Goal: Task Accomplishment & Management: Use online tool/utility

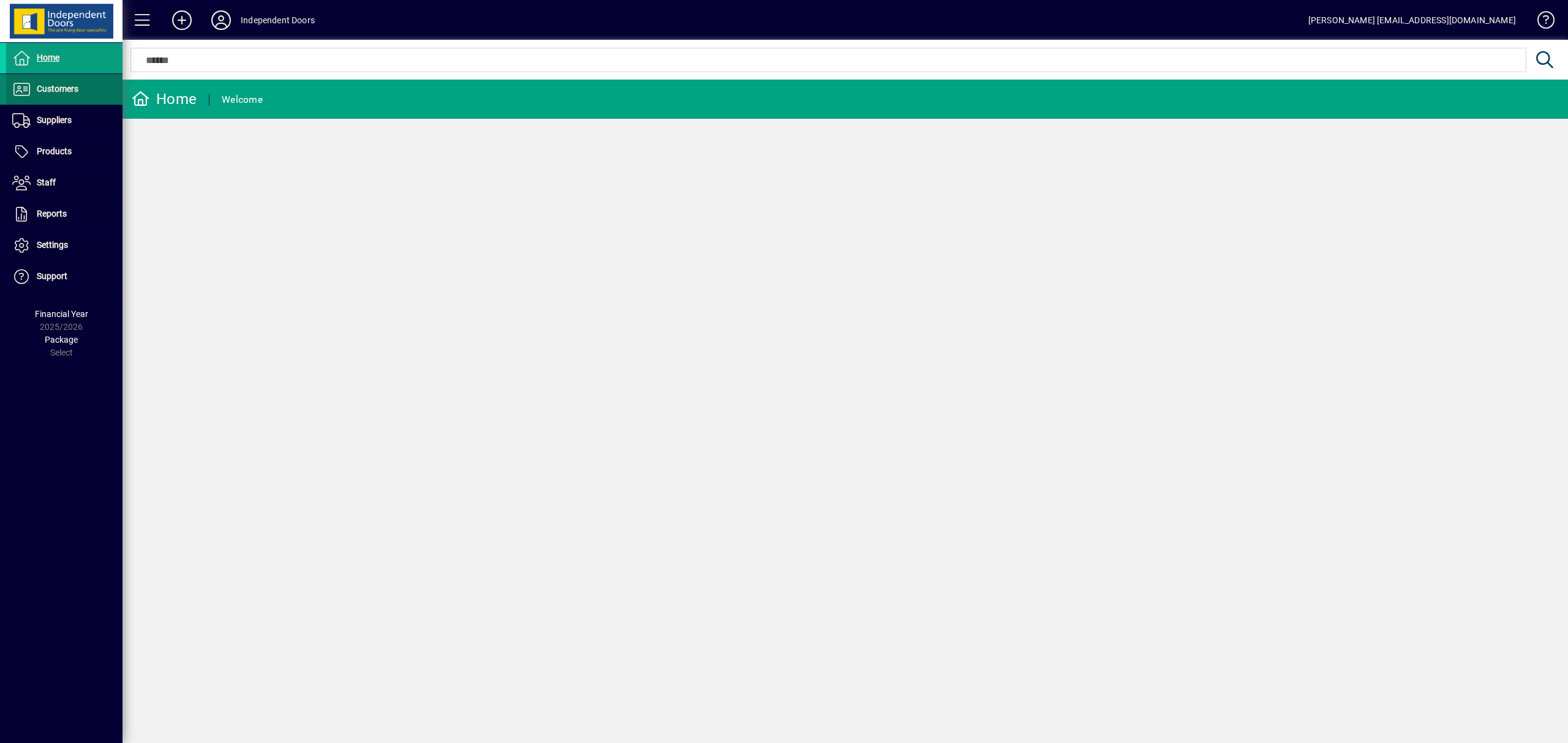
click at [54, 103] on span at bounding box center [64, 89] width 117 height 30
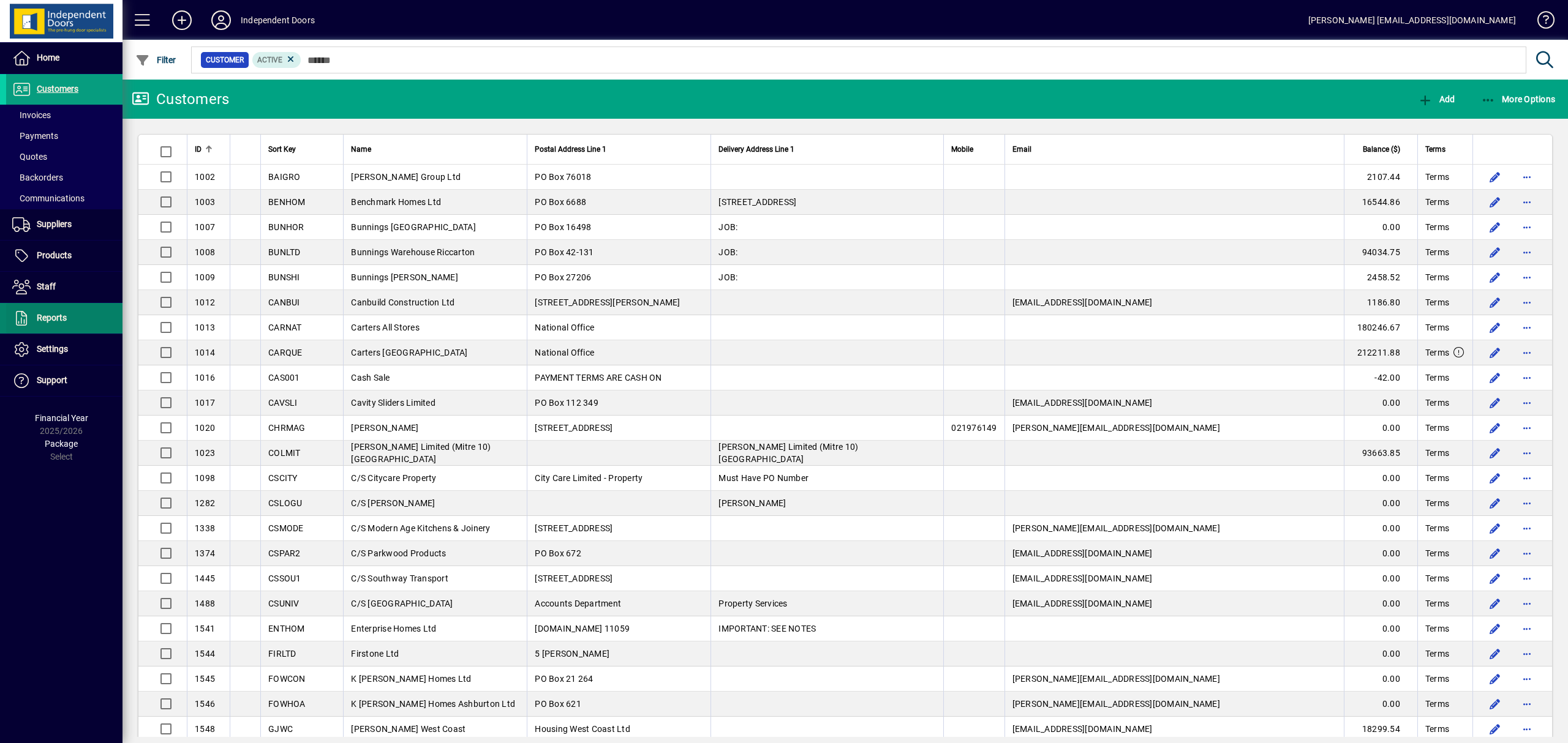
click at [47, 314] on span "Reports" at bounding box center [51, 318] width 30 height 10
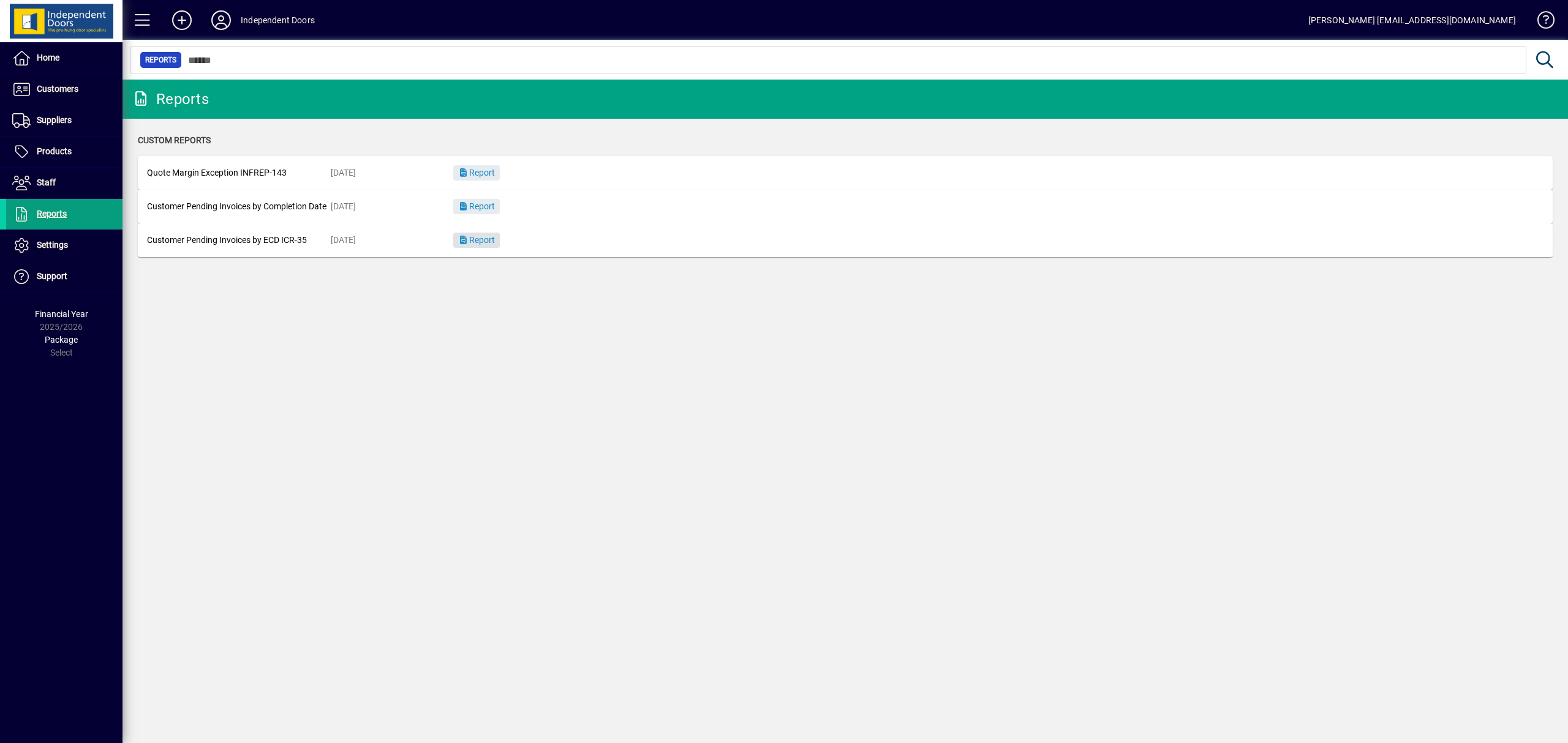
click at [469, 236] on span "Report" at bounding box center [476, 240] width 36 height 10
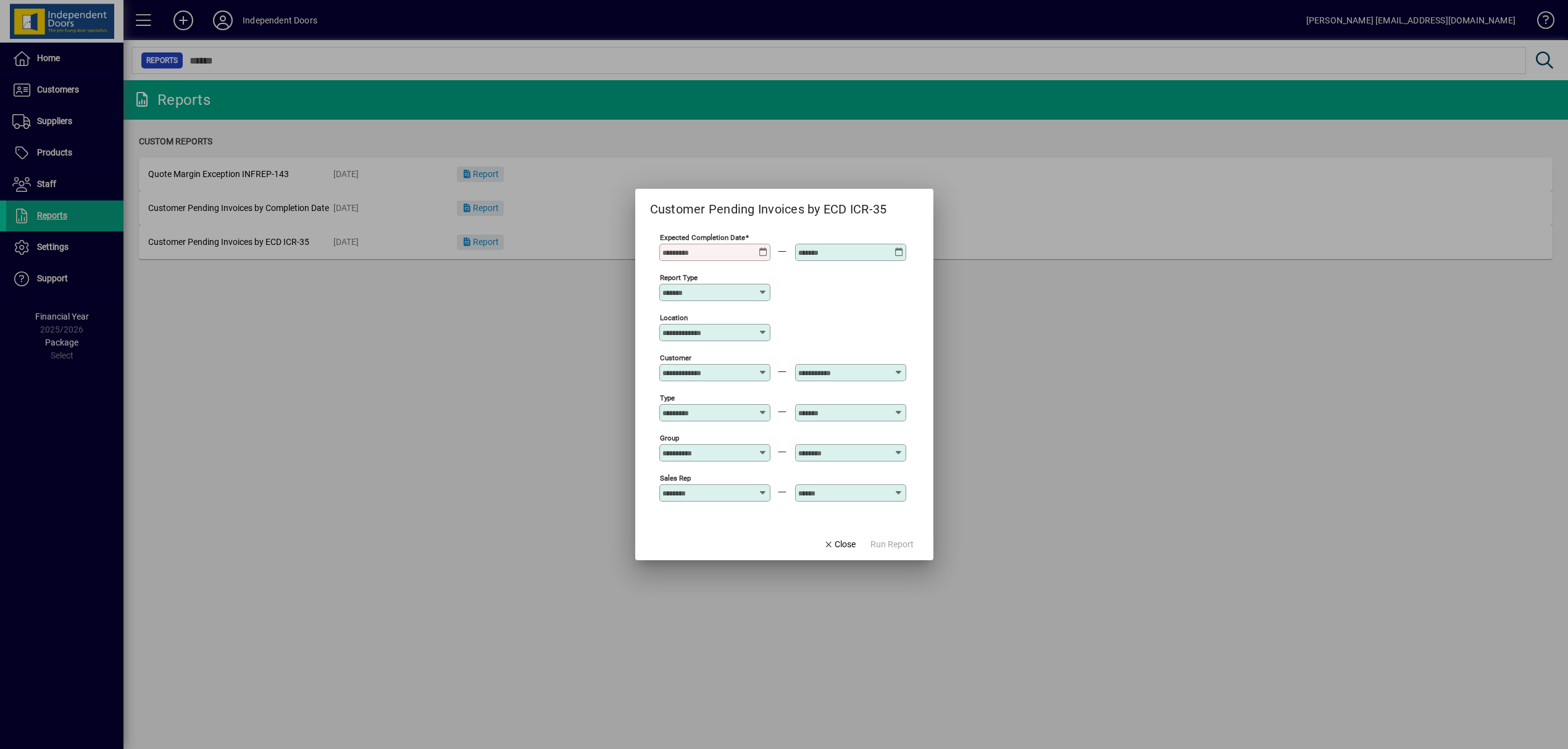
click at [759, 248] on icon at bounding box center [763, 248] width 9 height 0
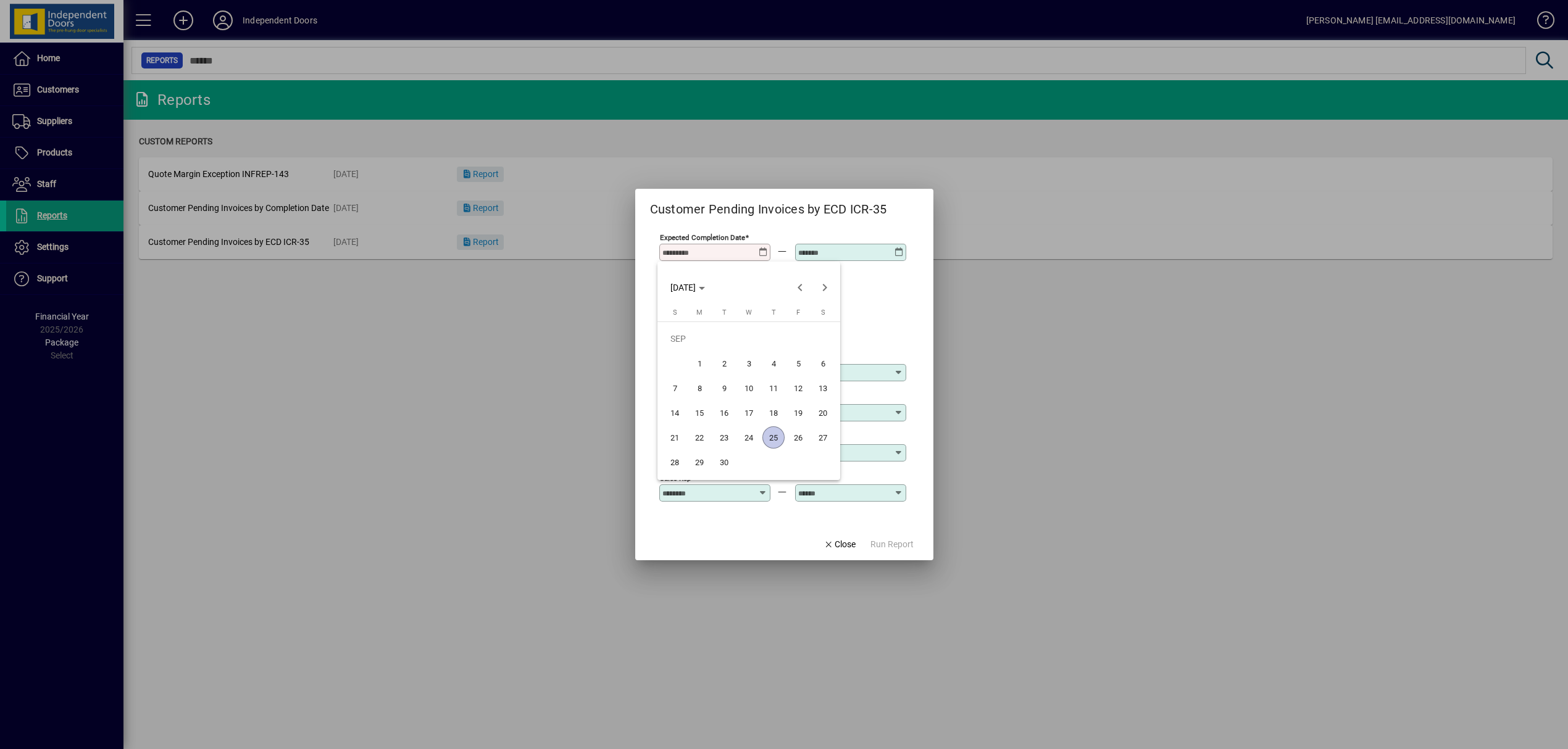
click at [723, 411] on span "16" at bounding box center [724, 413] width 23 height 23
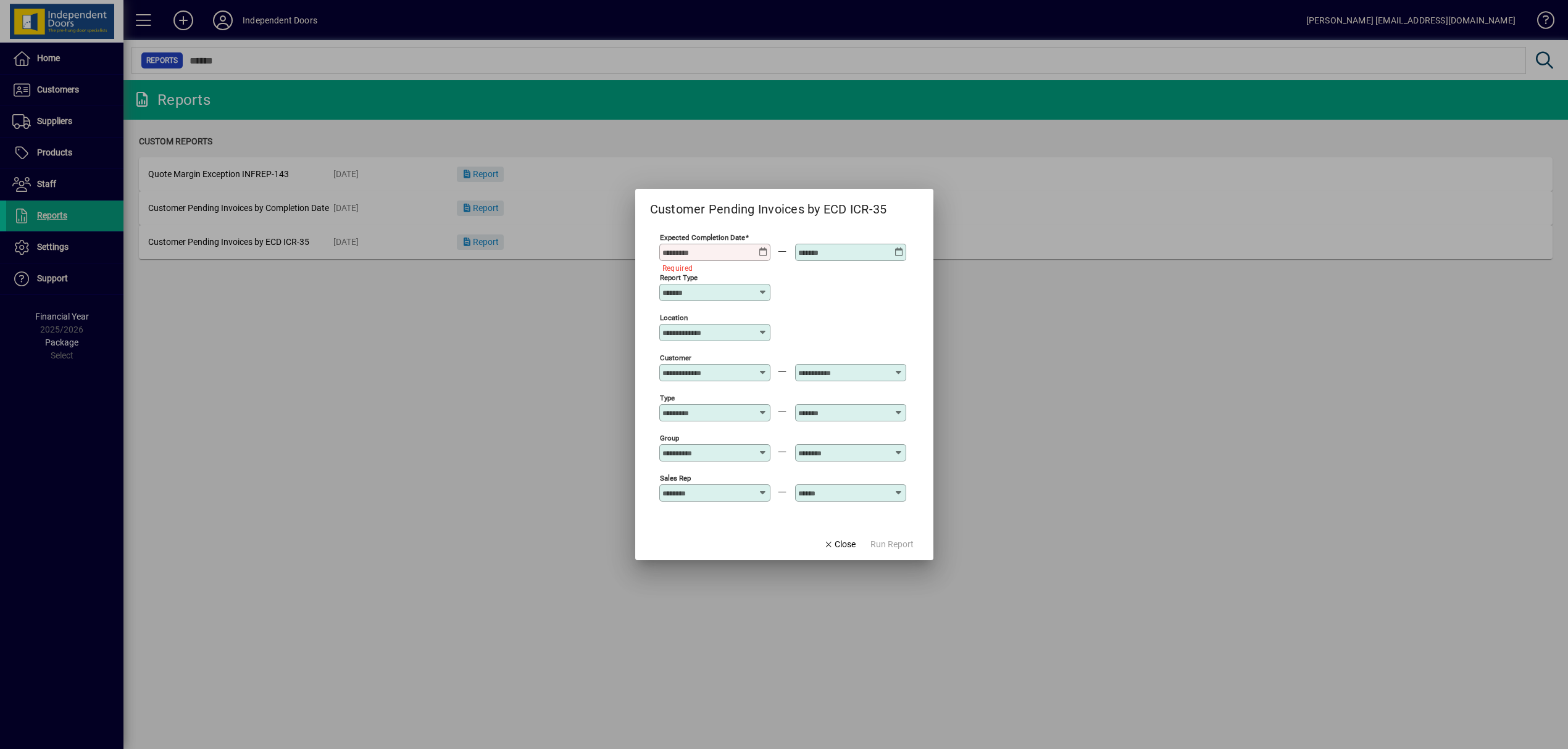
type input "**********"
click at [895, 248] on icon at bounding box center [899, 248] width 9 height 0
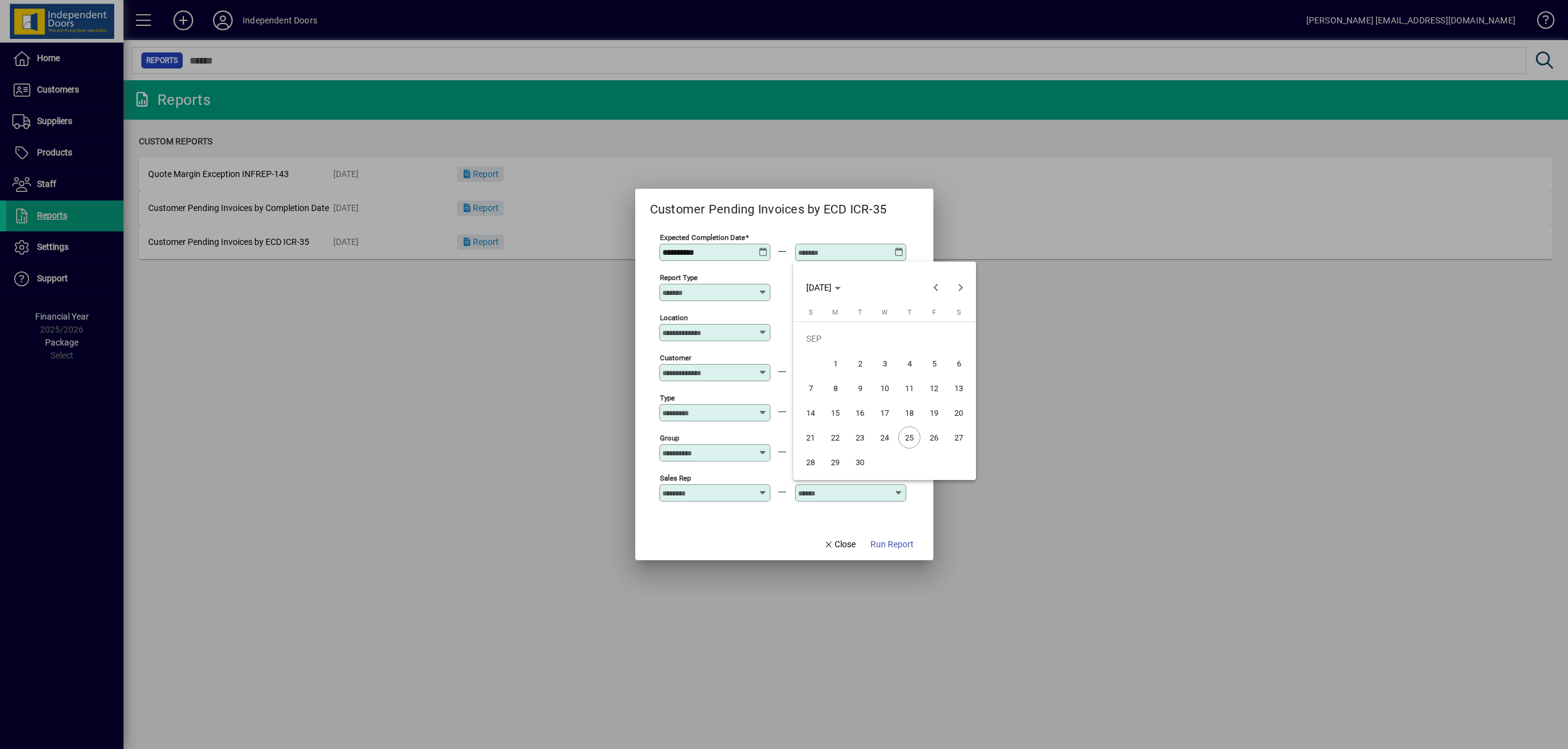
click at [829, 461] on span "29" at bounding box center [835, 462] width 23 height 23
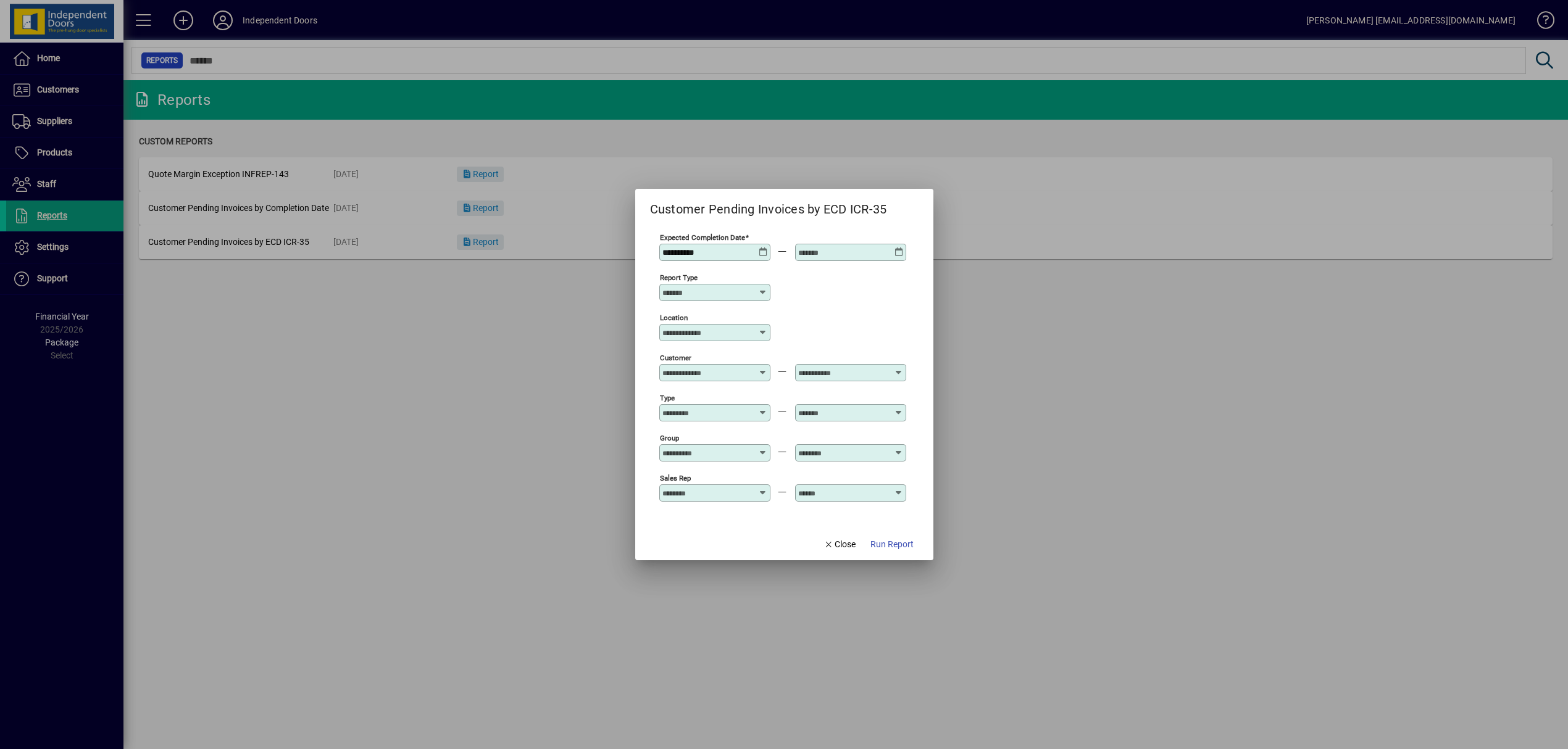
type input "**********"
click at [759, 295] on icon at bounding box center [764, 293] width 10 height 10
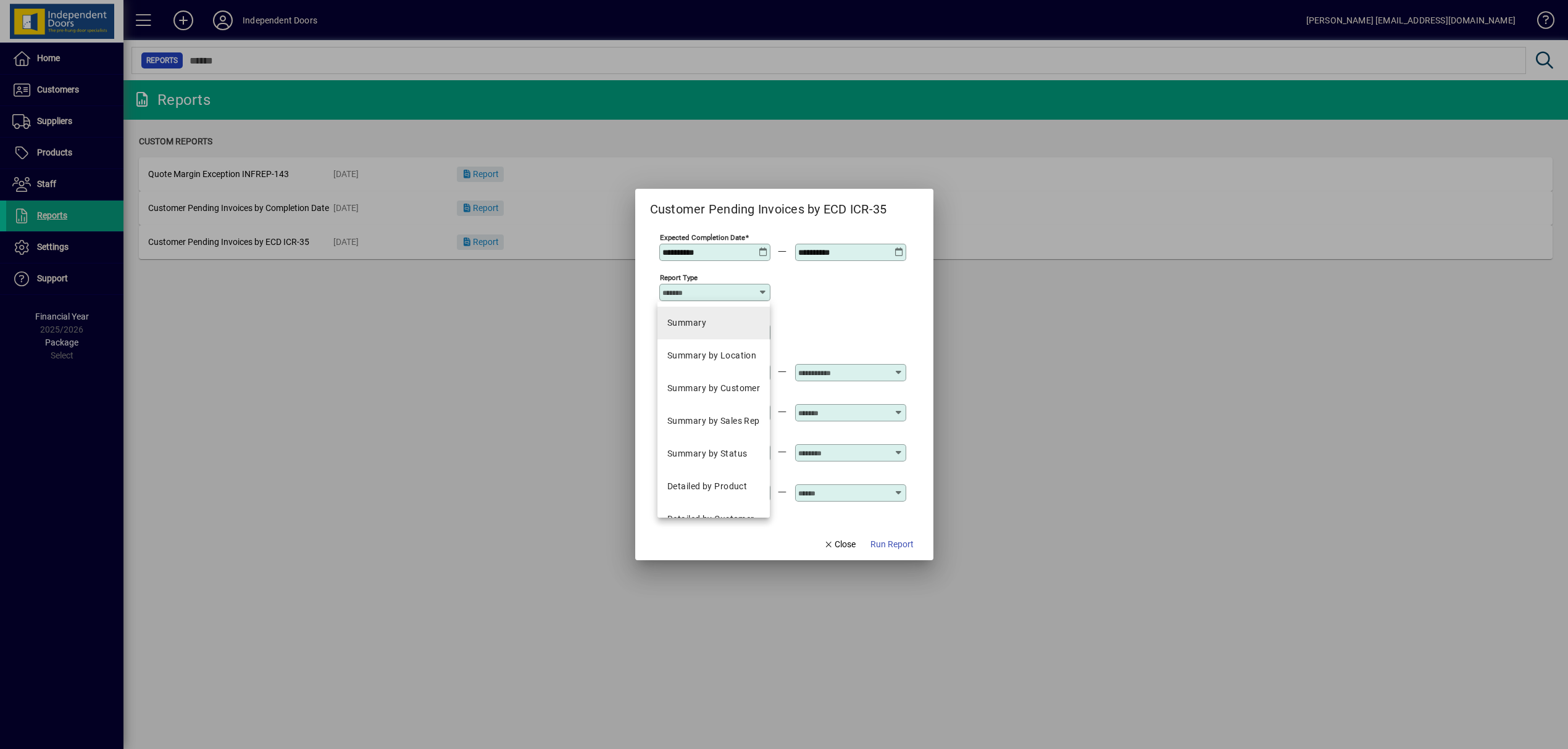
click at [734, 317] on mat-option "Summary" at bounding box center [713, 323] width 113 height 33
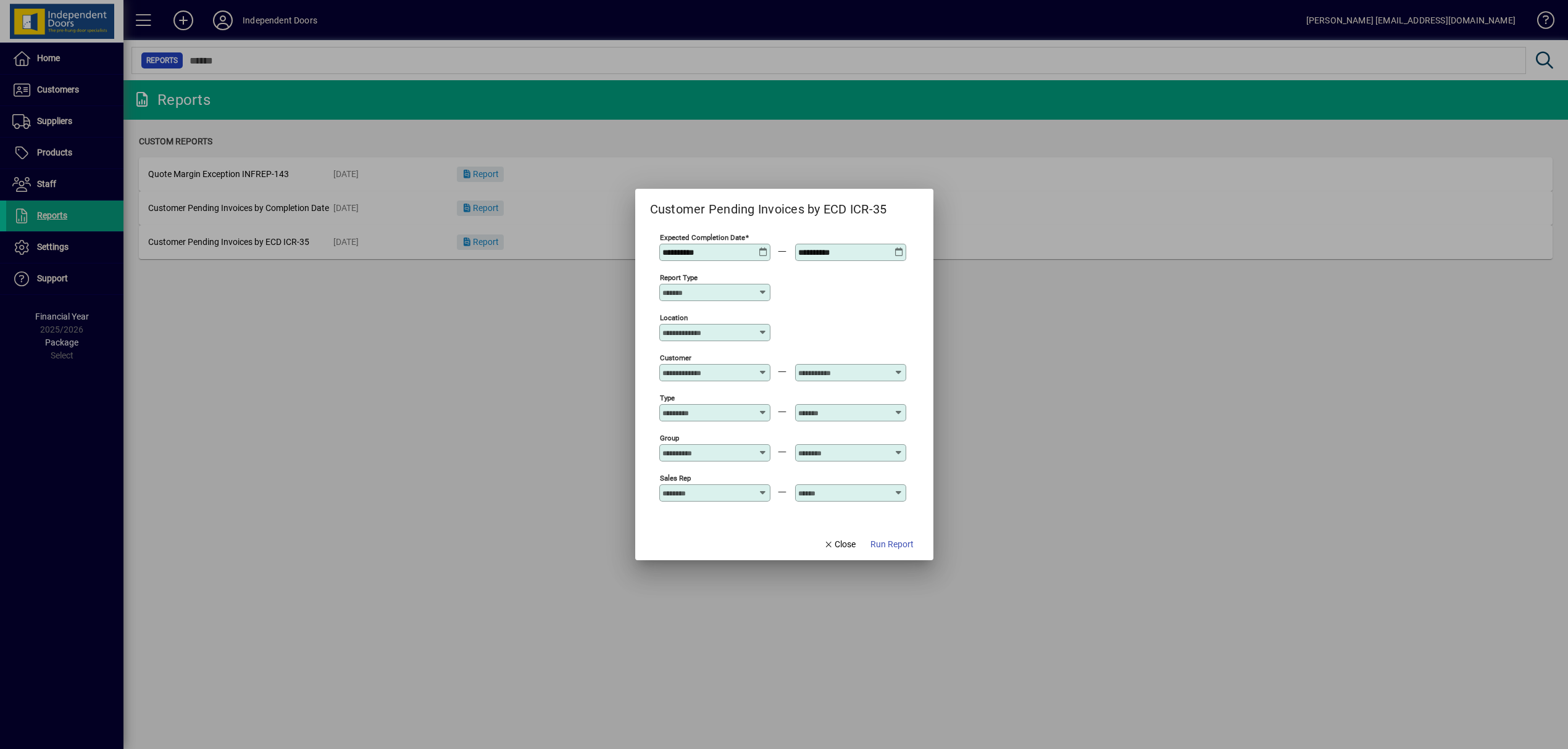
click at [749, 334] on input "Location" at bounding box center [710, 333] width 96 height 10
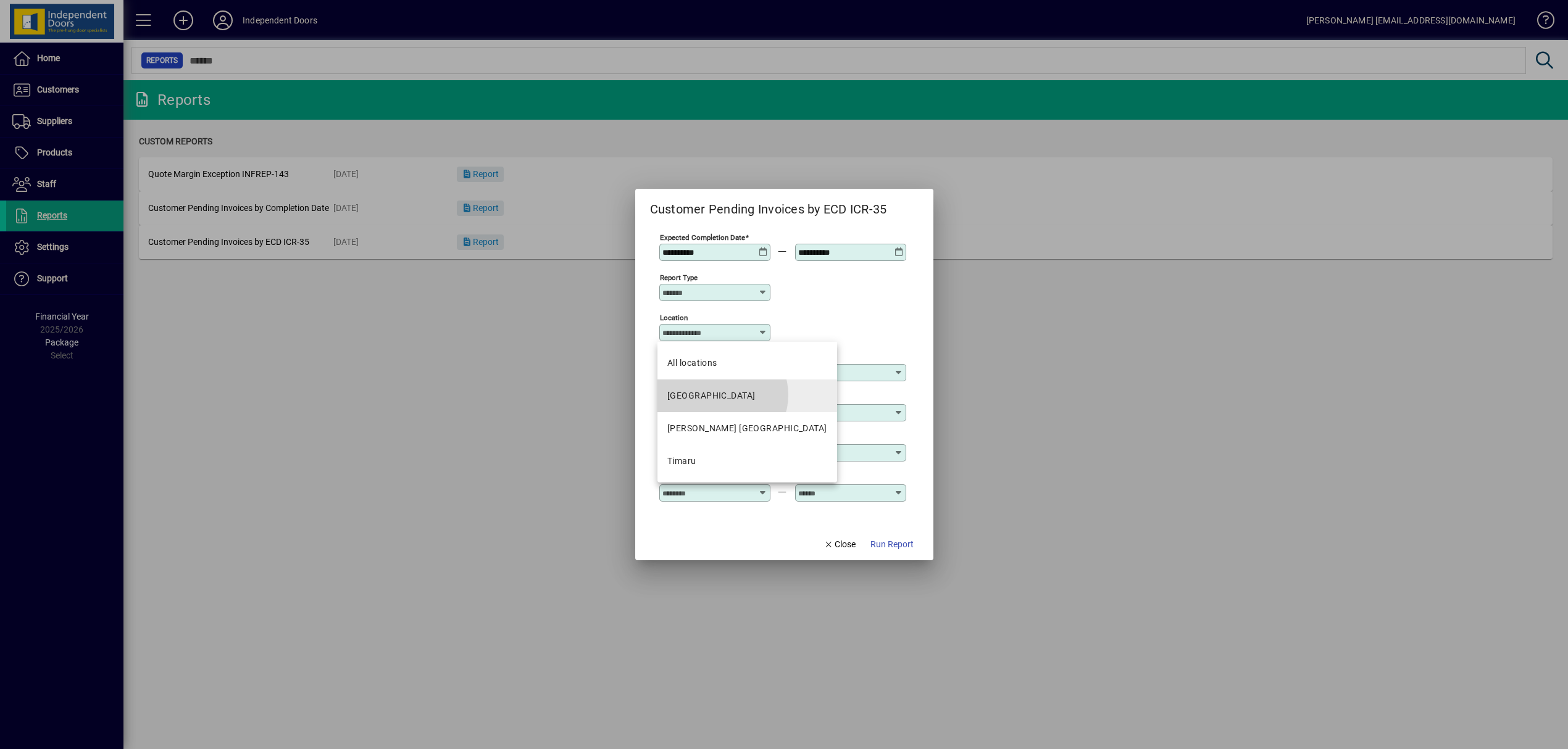
click at [722, 395] on mat-option "[GEOGRAPHIC_DATA]" at bounding box center [747, 395] width 179 height 33
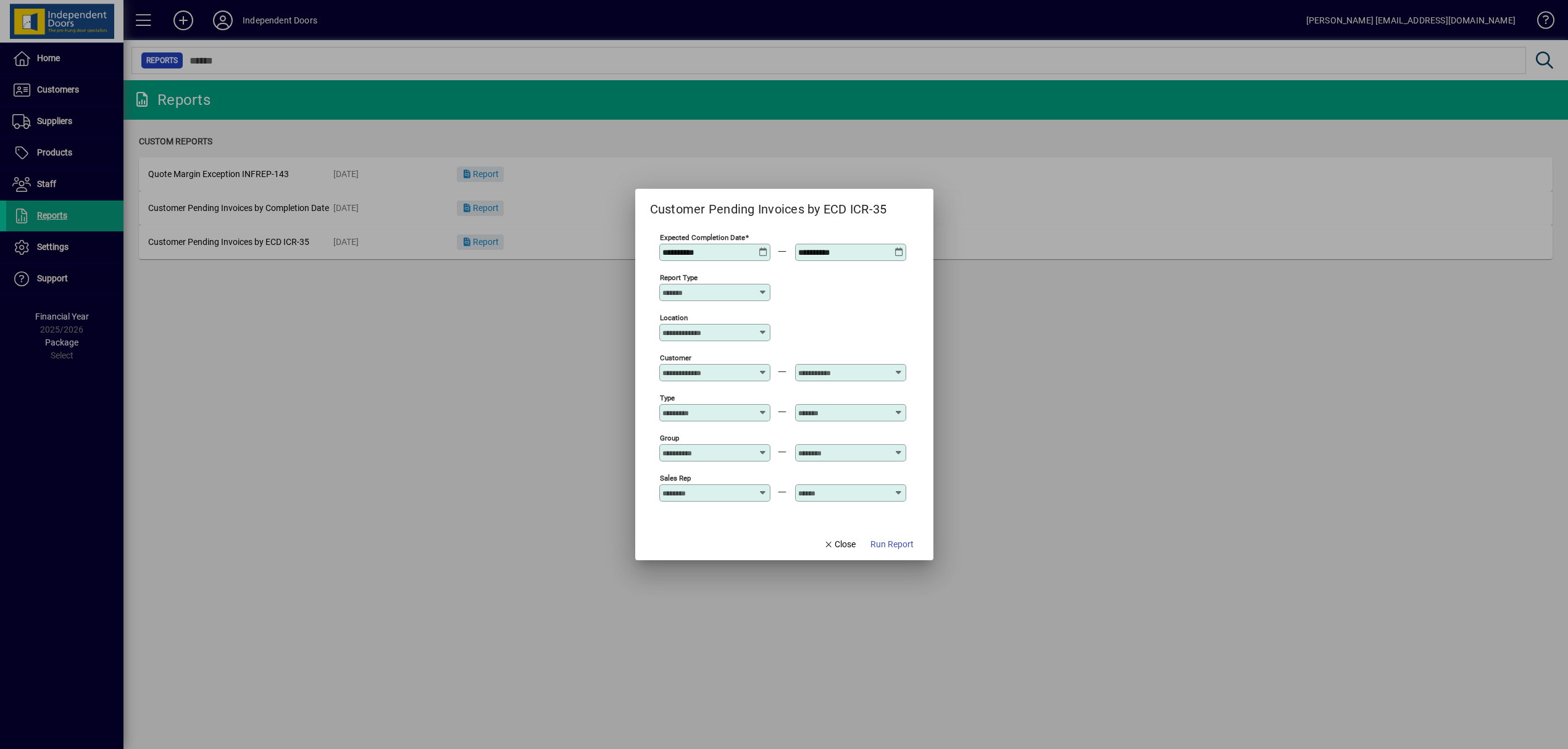
type input "**********"
click at [891, 546] on span "Run Report" at bounding box center [892, 545] width 43 height 13
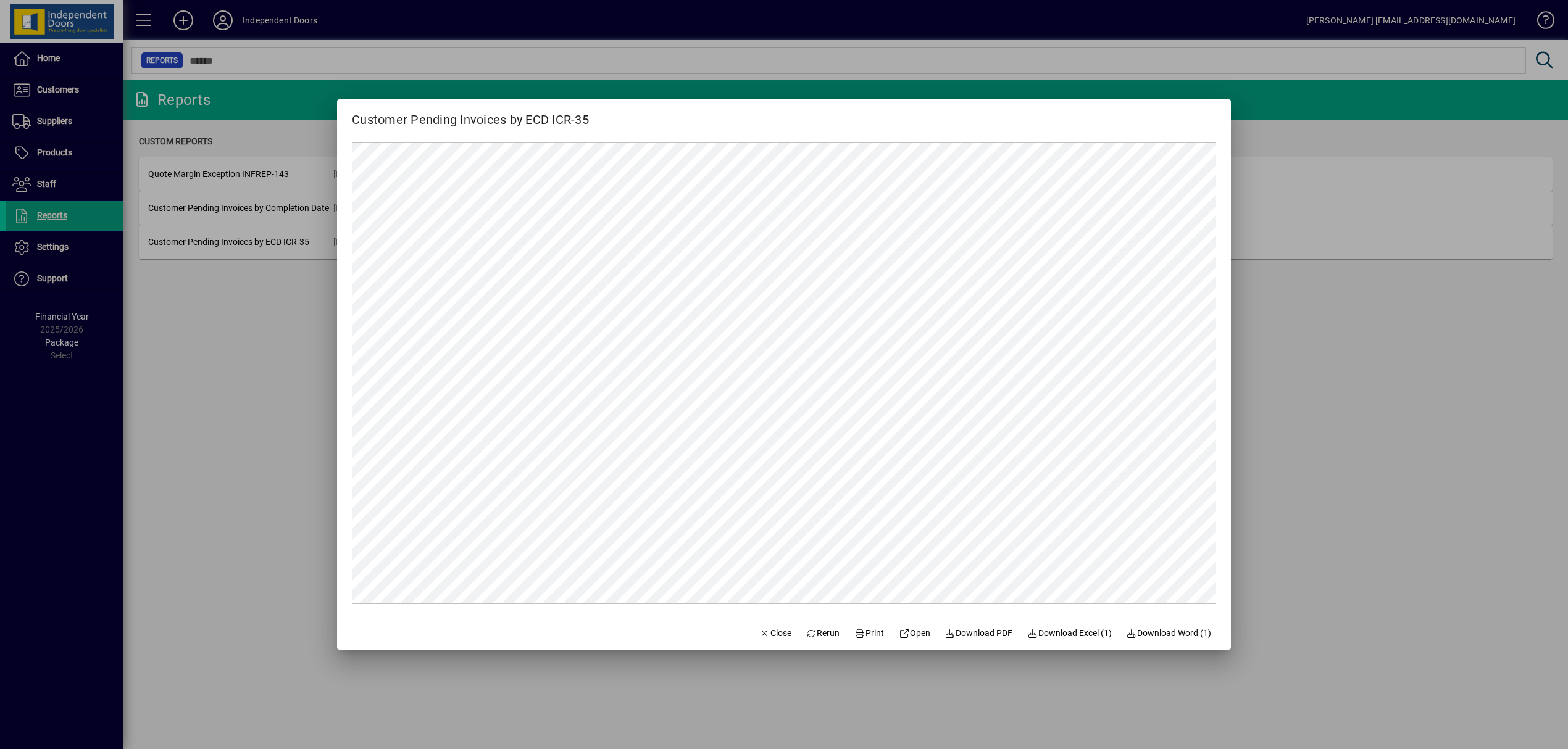
click at [1366, 558] on div at bounding box center [784, 374] width 1568 height 749
